Goal: Find contact information: Find contact information

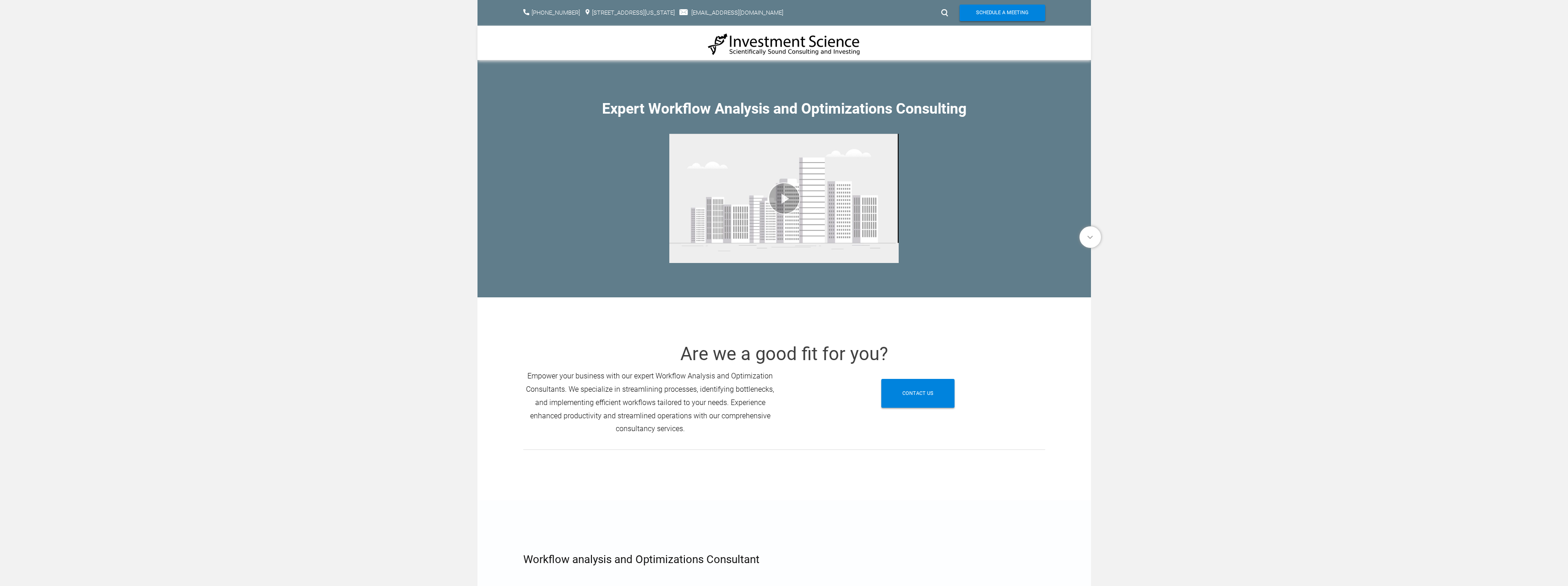
click at [773, 42] on img at bounding box center [784, 44] width 153 height 24
